Goal: Find specific page/section: Find specific page/section

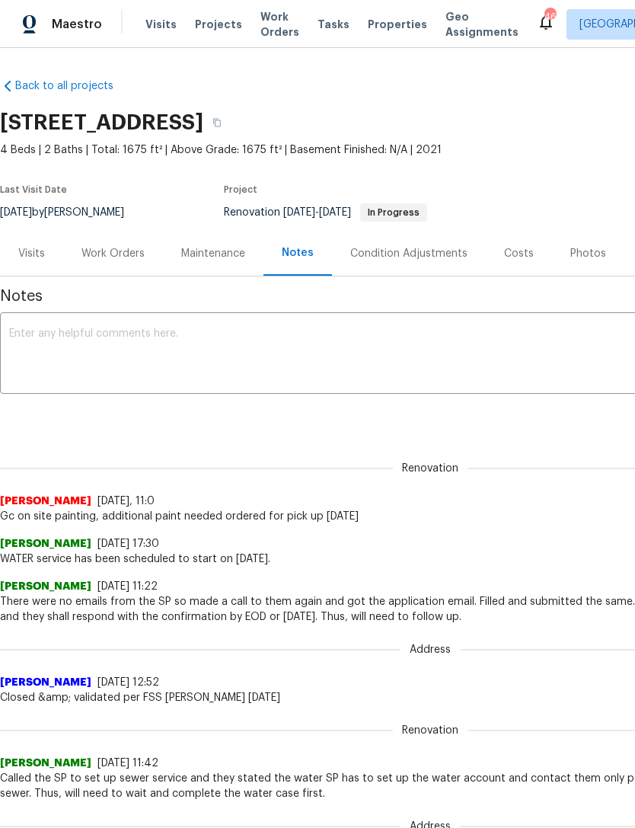
click at [275, 31] on span "Work Orders" at bounding box center [279, 24] width 39 height 30
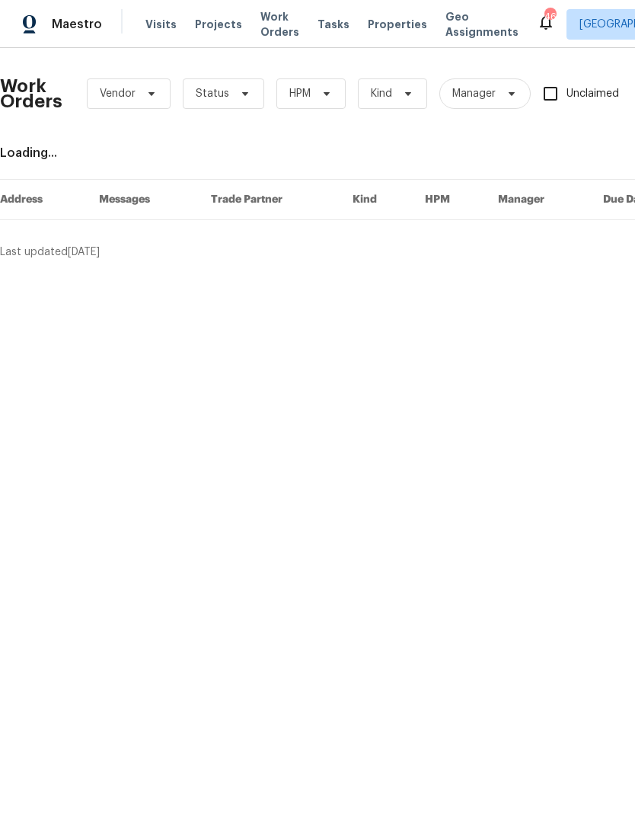
click at [152, 27] on span "Visits" at bounding box center [160, 24] width 31 height 15
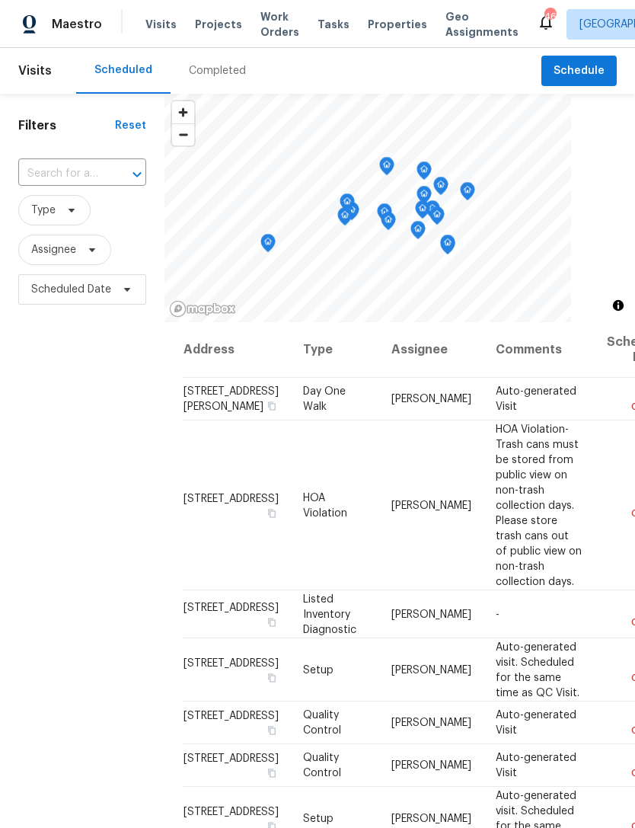
click at [206, 72] on div "Completed" at bounding box center [217, 70] width 57 height 15
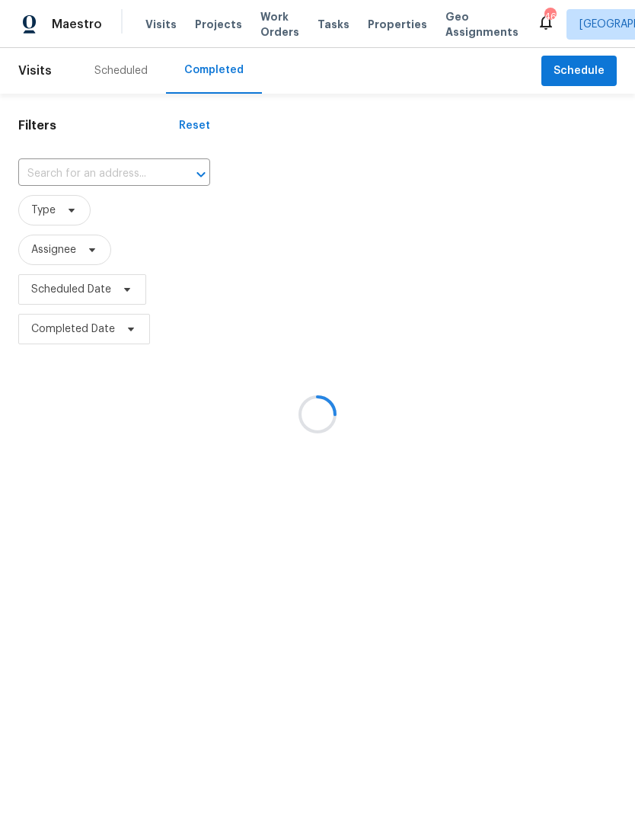
click at [99, 177] on div at bounding box center [317, 414] width 635 height 828
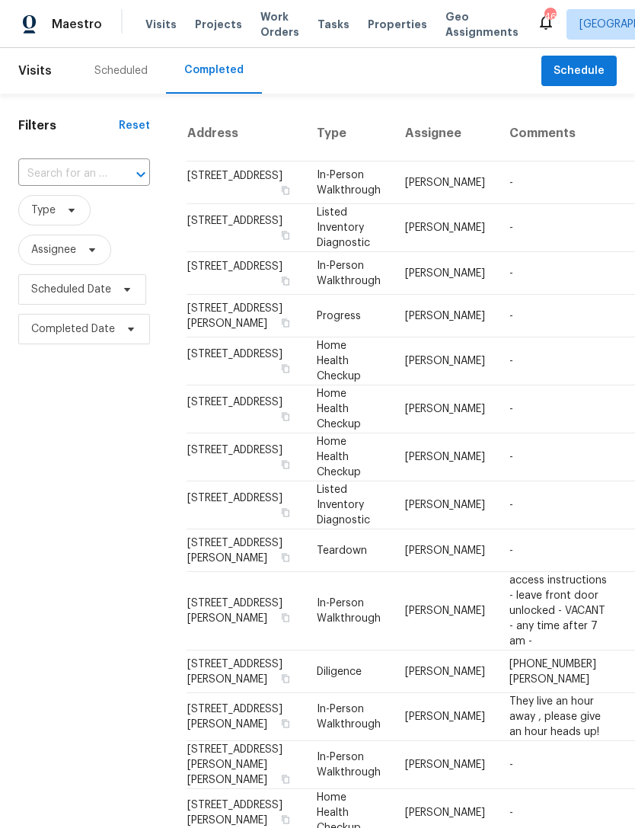
click at [104, 172] on input "text" at bounding box center [62, 174] width 89 height 24
type input "8801"
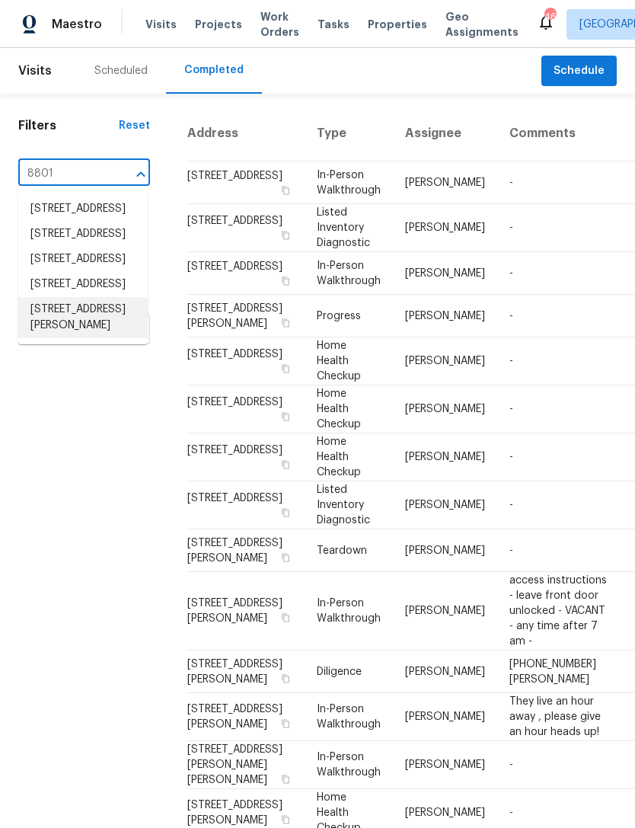
click at [103, 338] on li "[STREET_ADDRESS][PERSON_NAME]" at bounding box center [82, 317] width 129 height 41
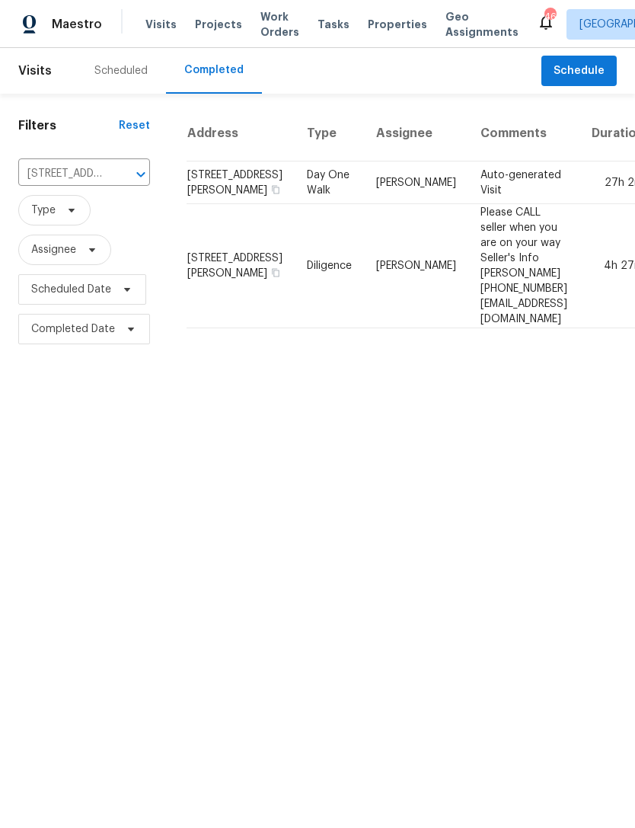
click at [295, 204] on td "Day One Walk" at bounding box center [329, 182] width 69 height 43
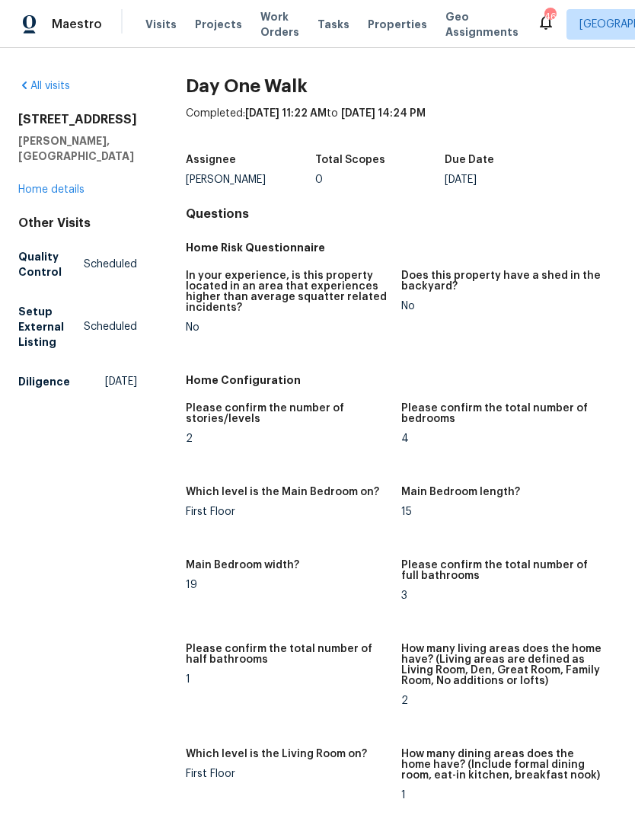
click at [75, 184] on link "Home details" at bounding box center [51, 189] width 66 height 11
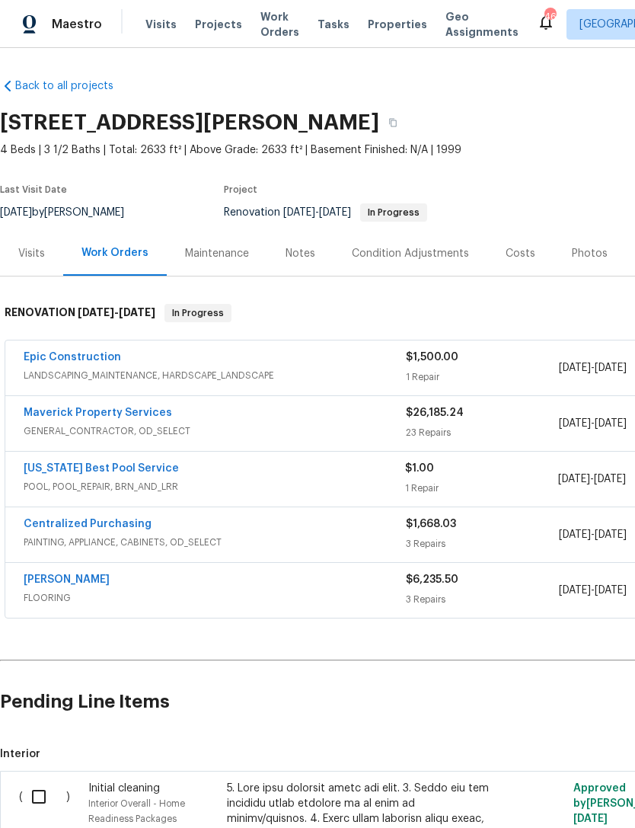
click at [297, 259] on div "Notes" at bounding box center [301, 253] width 30 height 15
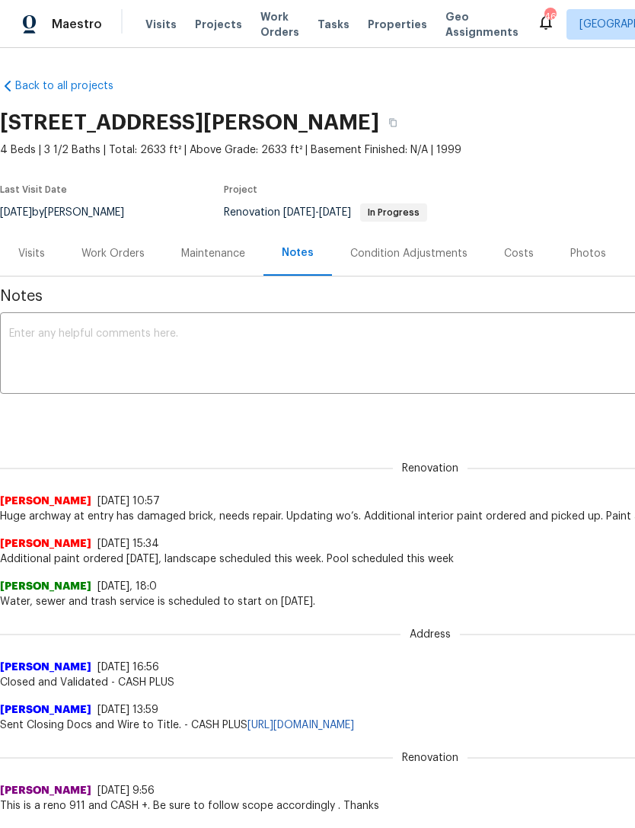
click at [595, 247] on div "Photos" at bounding box center [588, 253] width 36 height 15
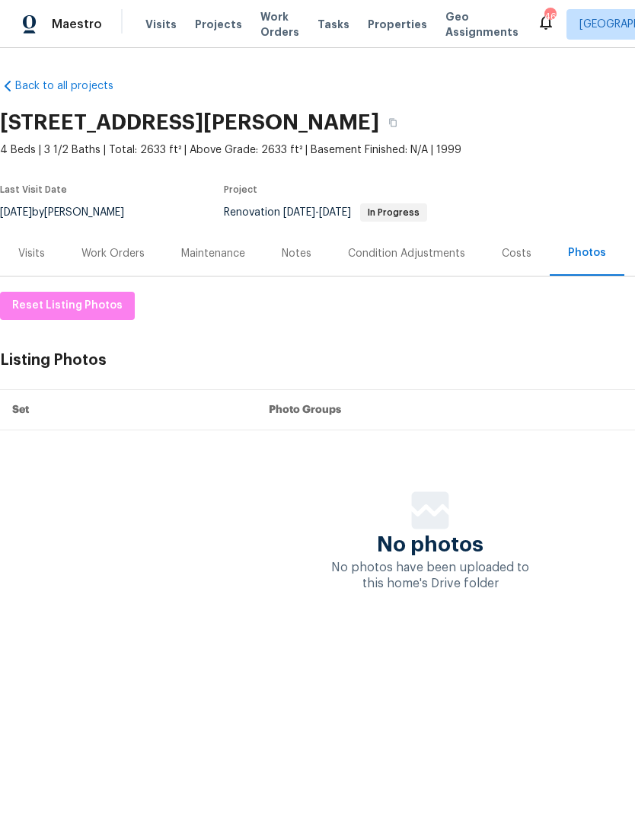
click at [129, 254] on div "Work Orders" at bounding box center [112, 253] width 63 height 15
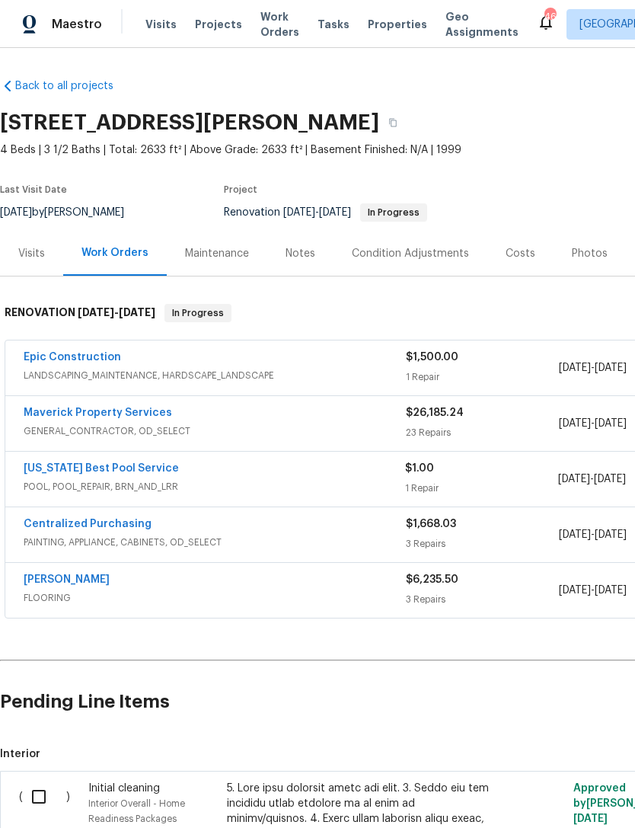
click at [152, 412] on link "Maverick Property Services" at bounding box center [98, 412] width 149 height 11
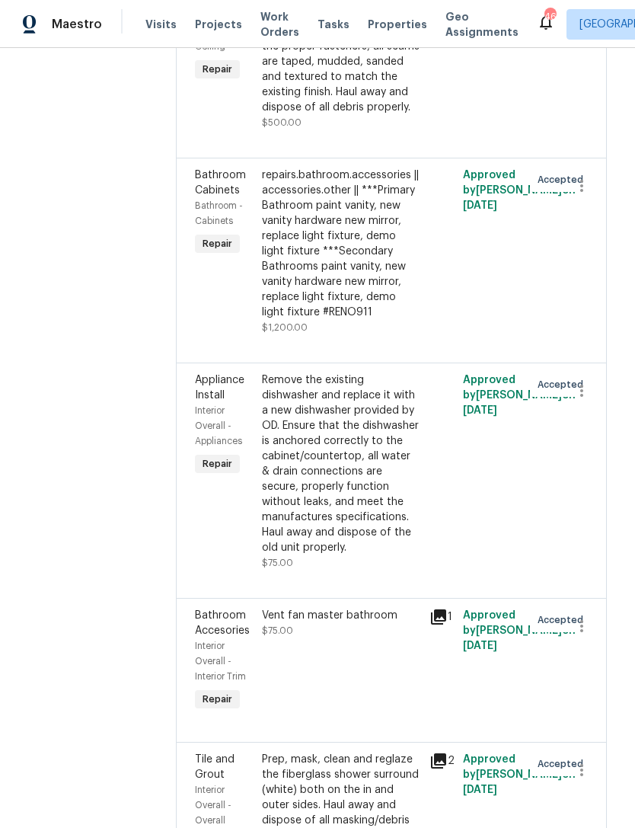
scroll to position [1727, 4]
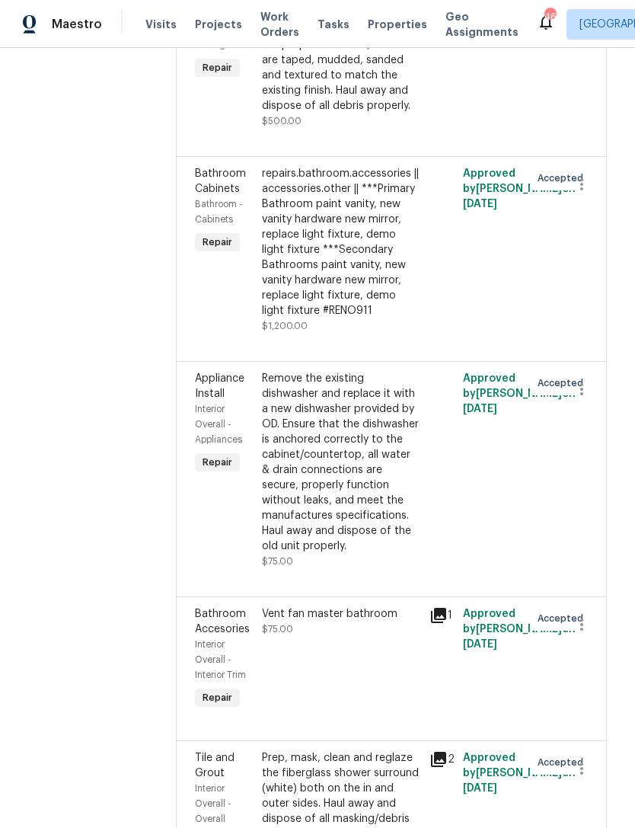
click at [415, 318] on div "repairs.bathroom.accessories || accessories.other || ***Primary Bathroom paint …" at bounding box center [341, 242] width 158 height 152
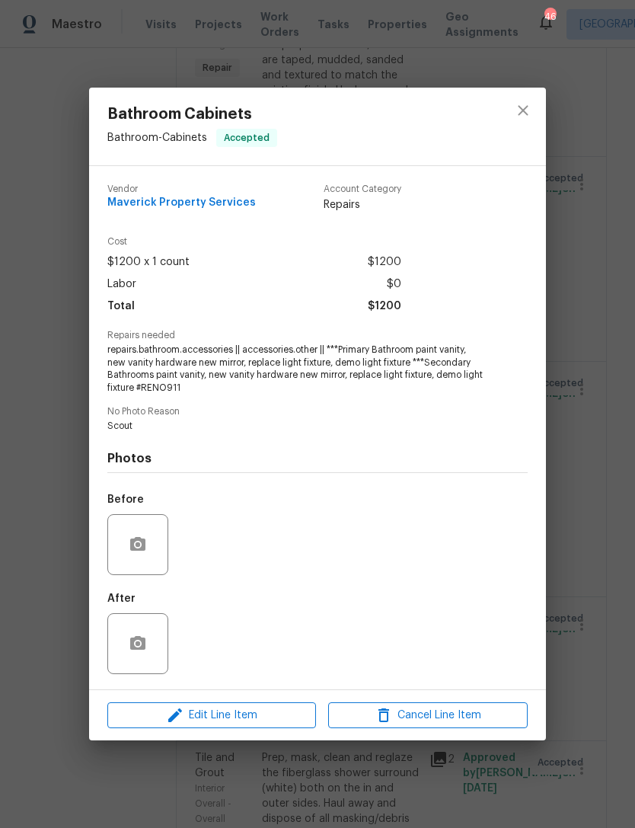
click at [584, 519] on div "Bathroom Cabinets Bathroom - Cabinets Accepted Vendor Maverick Property Service…" at bounding box center [317, 414] width 635 height 828
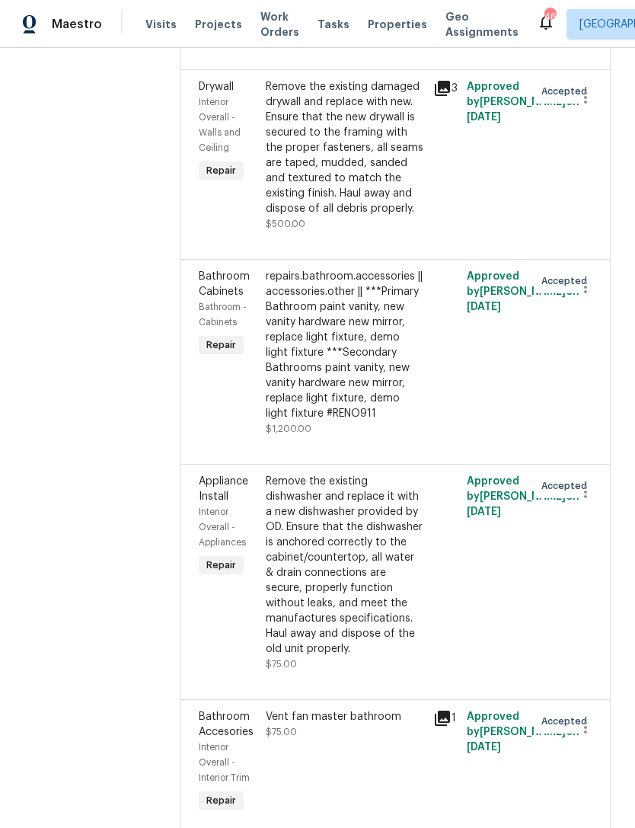
scroll to position [1616, 0]
